Goal: Browse casually

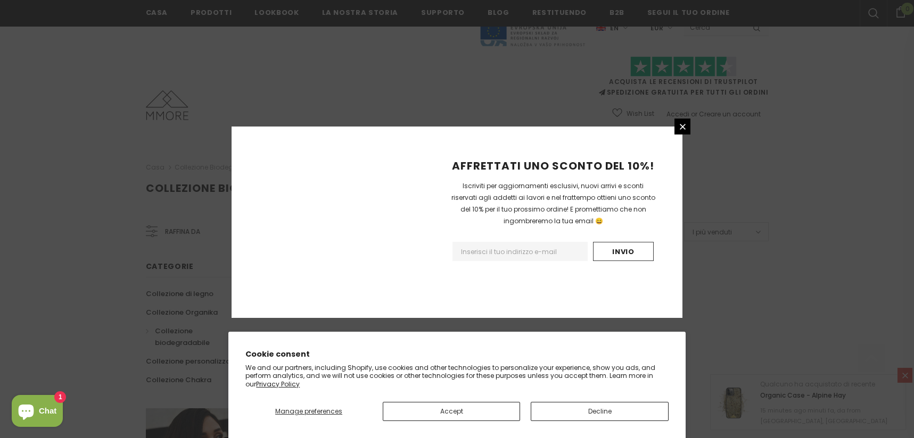
scroll to position [652, 0]
